Goal: Navigation & Orientation: Find specific page/section

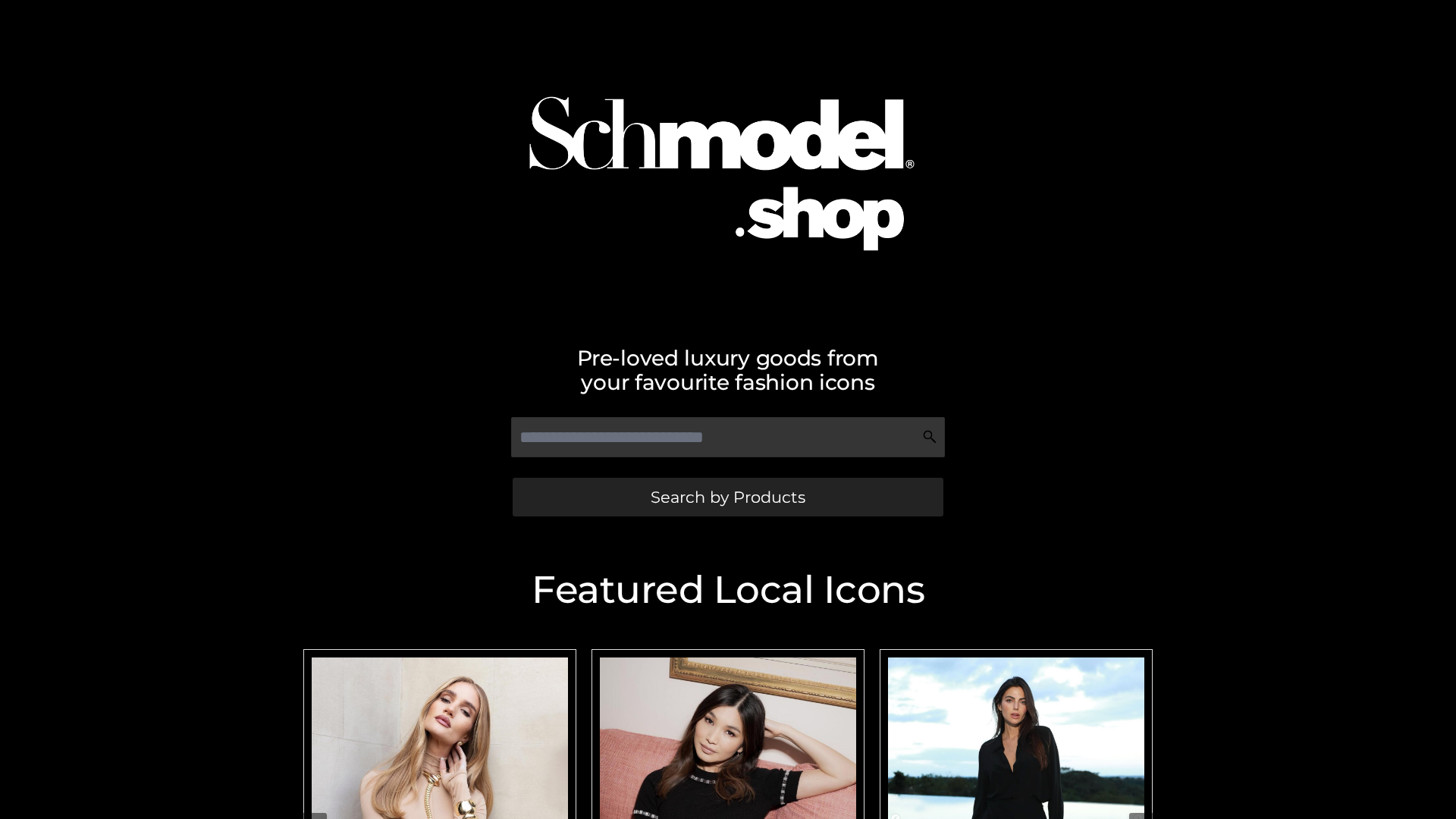
click at [728, 496] on span "Search by Products" at bounding box center [728, 497] width 155 height 16
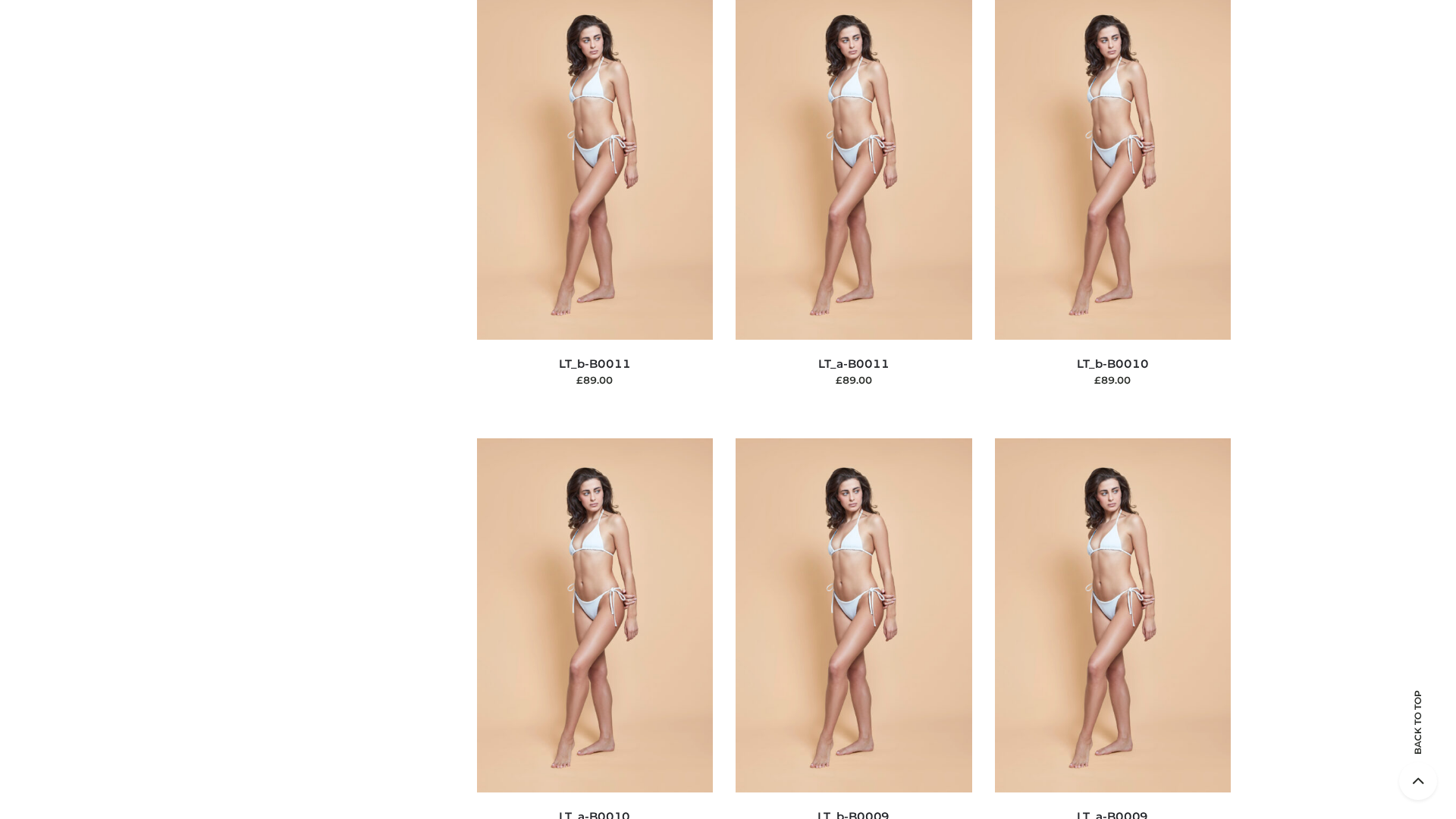
scroll to position [6810, 0]
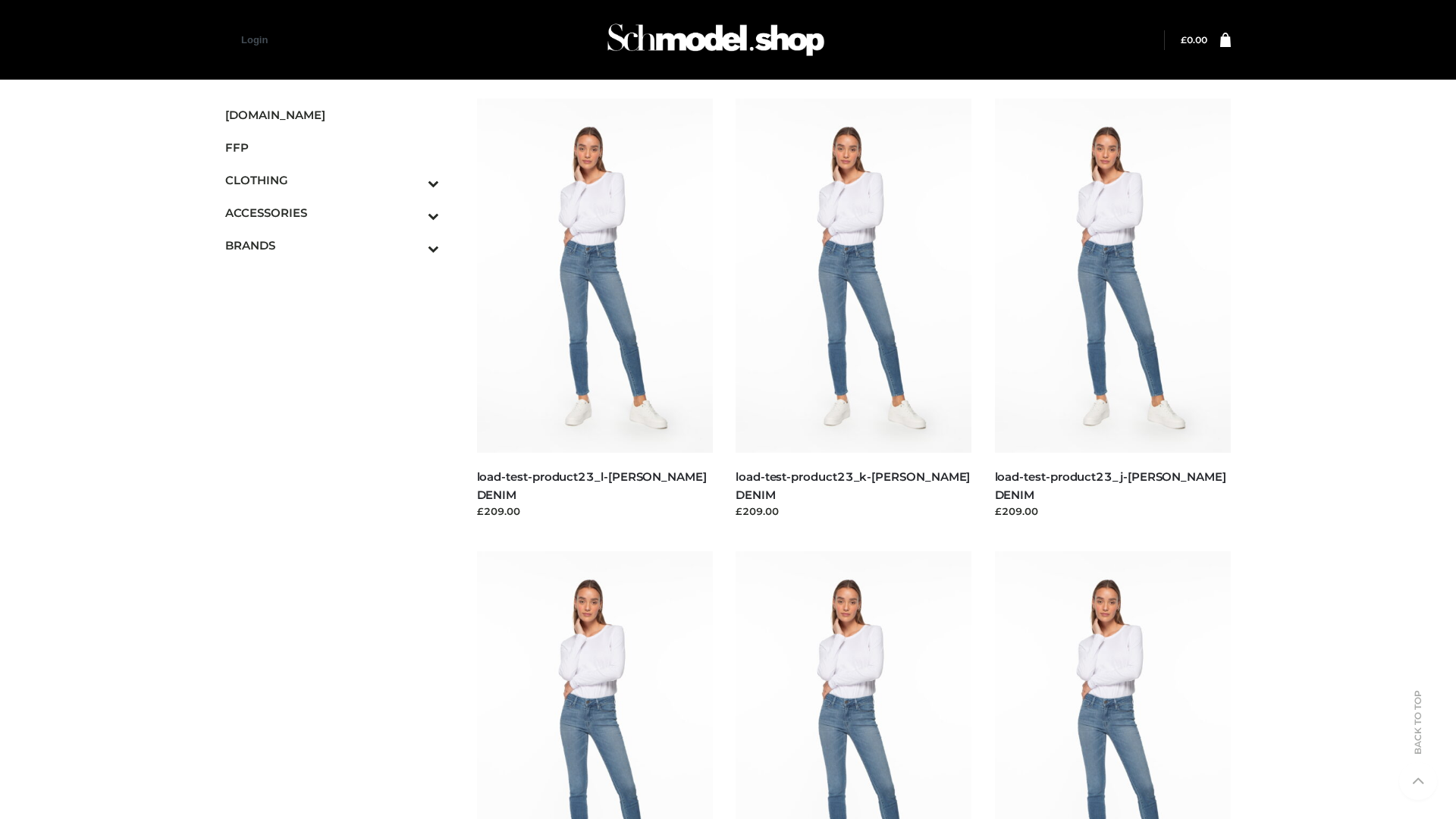
scroll to position [1330, 0]
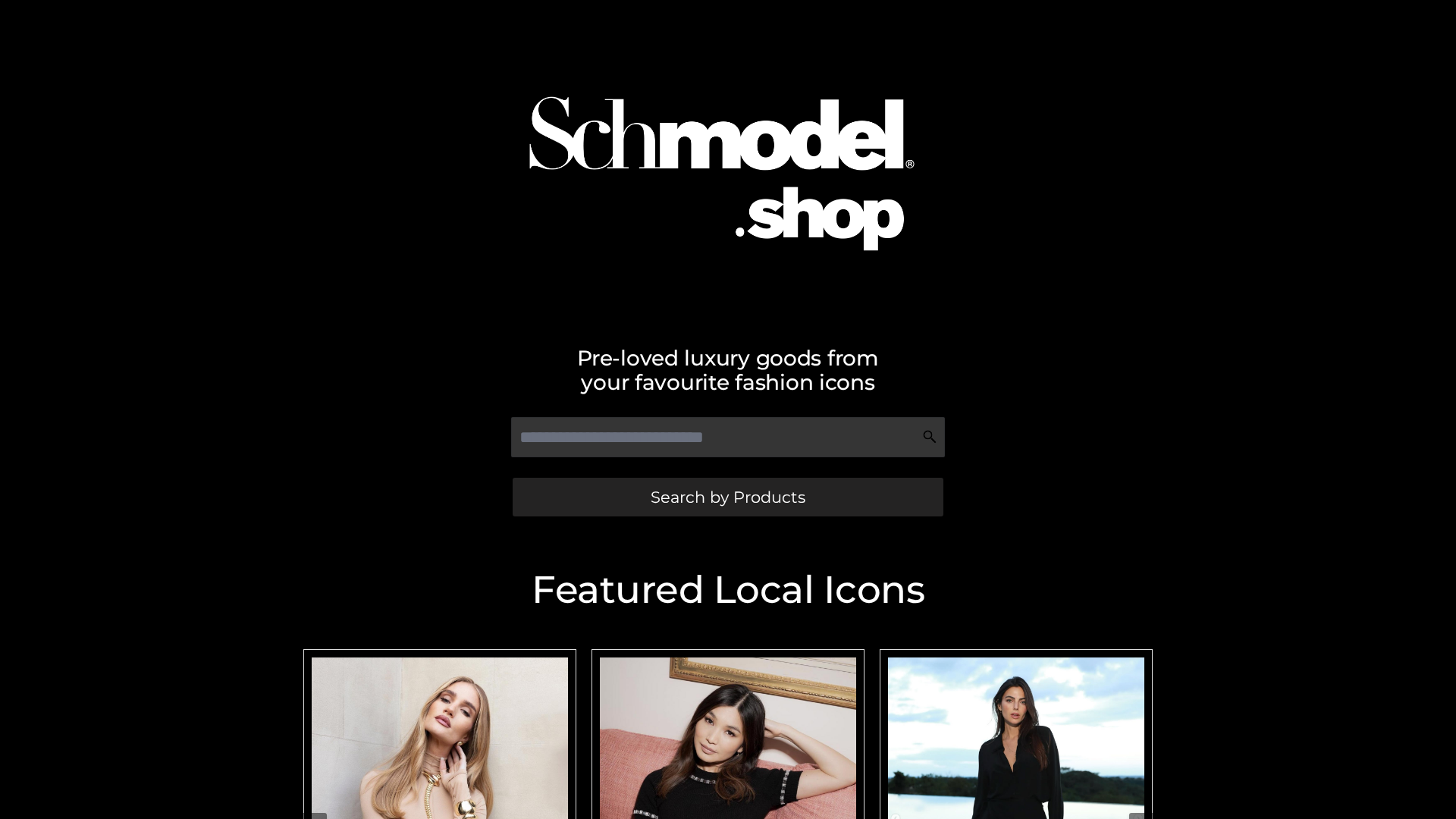
click at [728, 496] on span "Search by Products" at bounding box center [728, 497] width 155 height 16
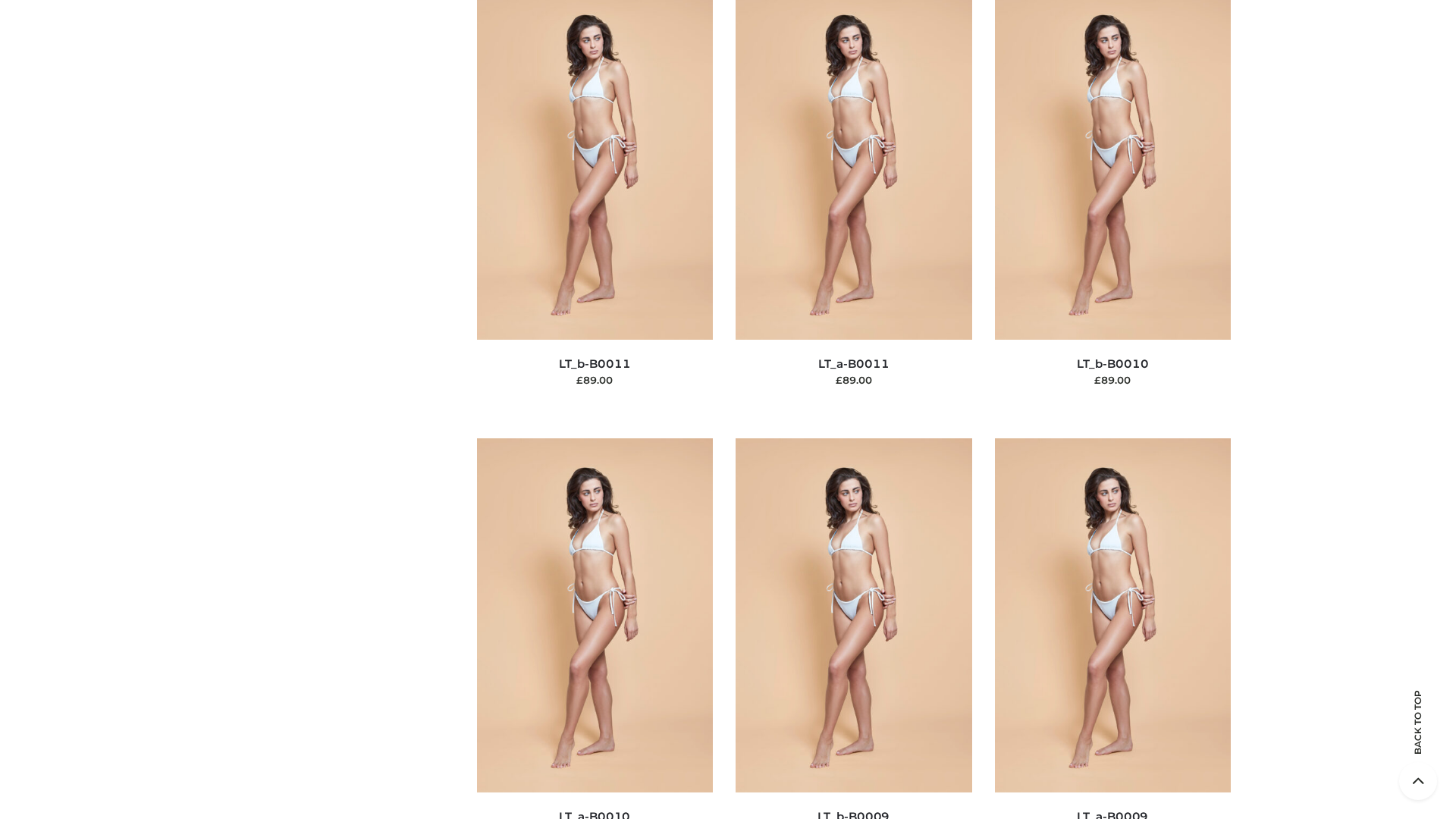
scroll to position [6810, 0]
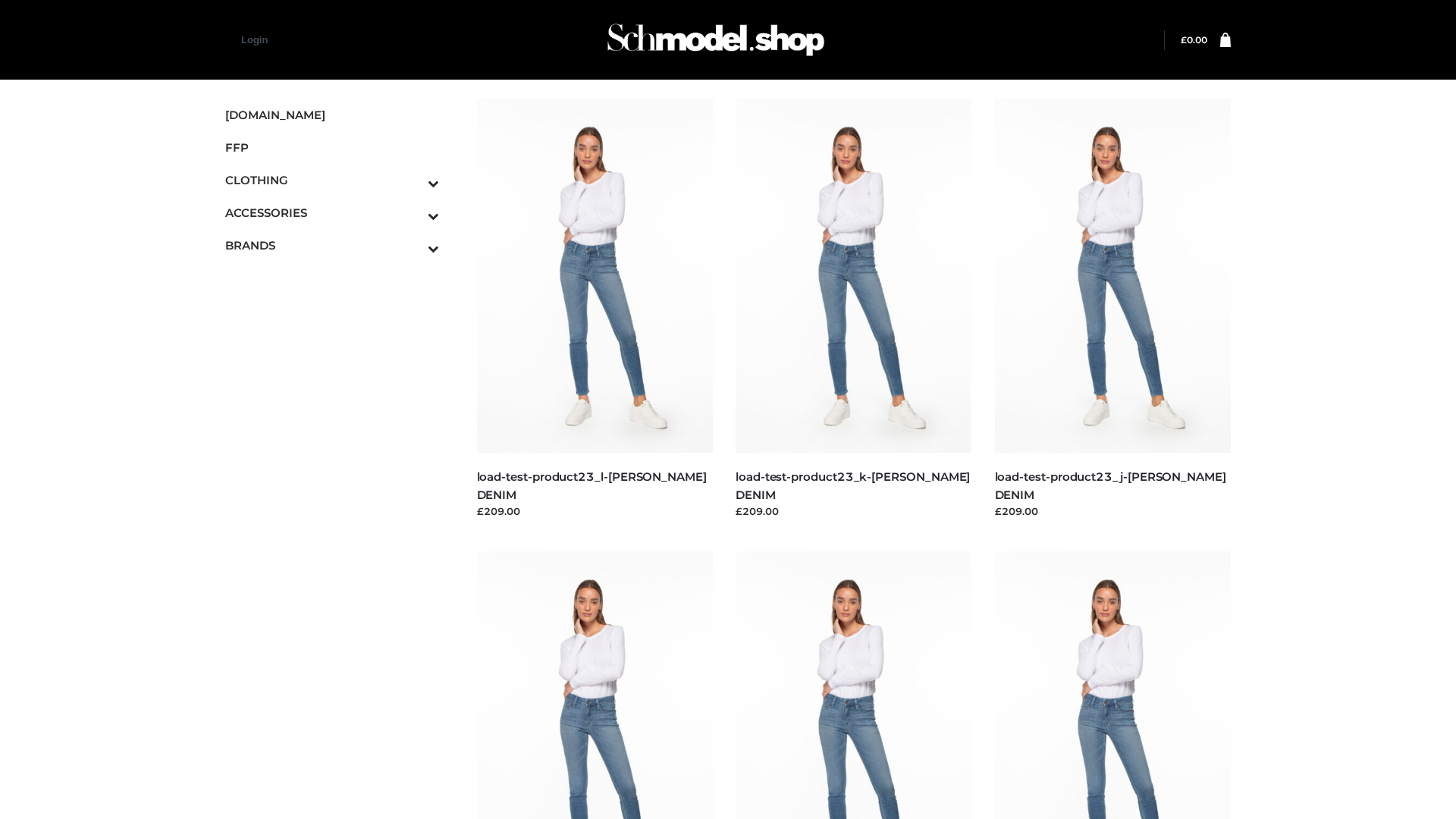
scroll to position [1330, 0]
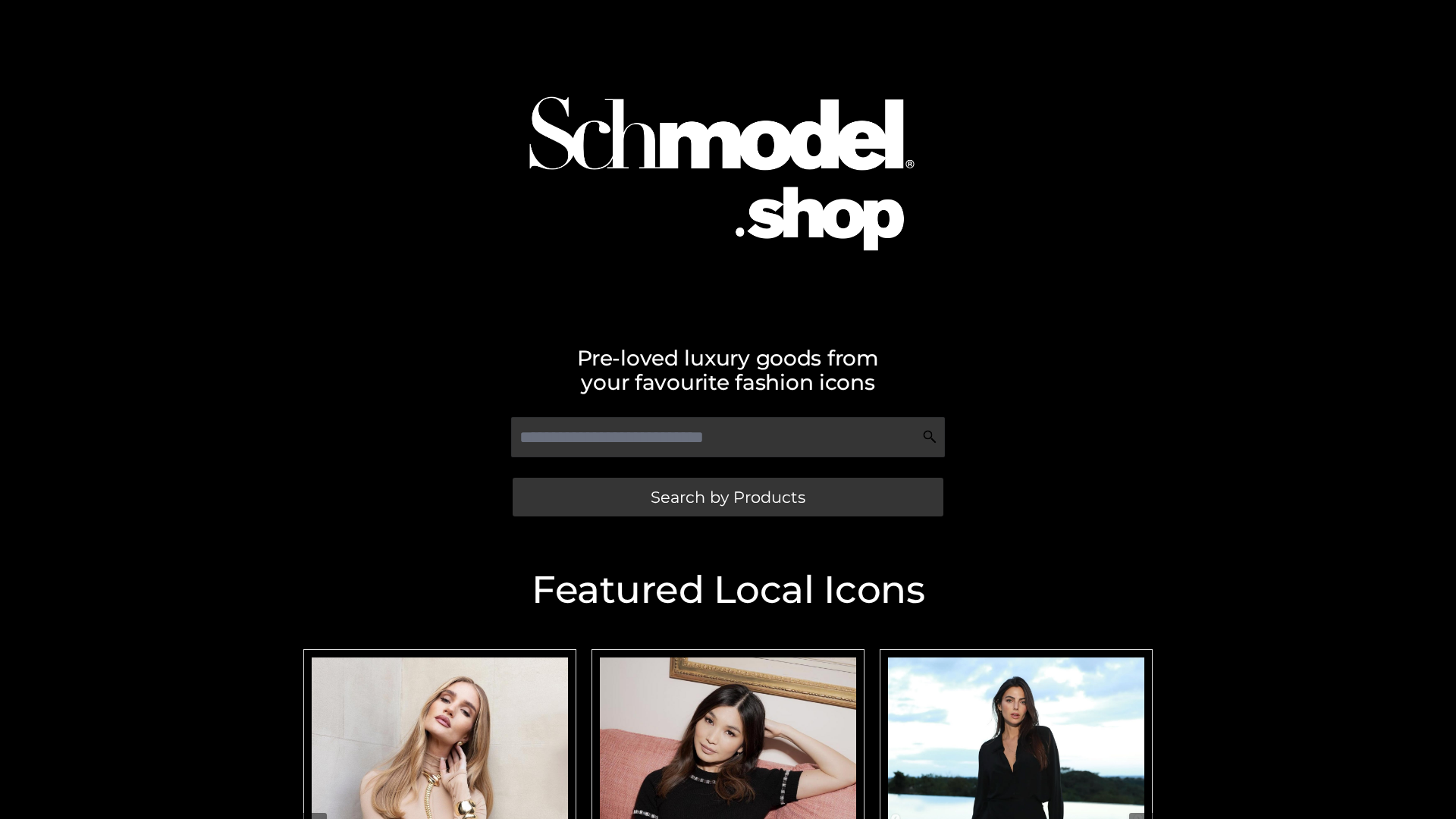
click at [728, 496] on span "Search by Products" at bounding box center [728, 497] width 155 height 16
